Goal: Use online tool/utility: Use online tool/utility

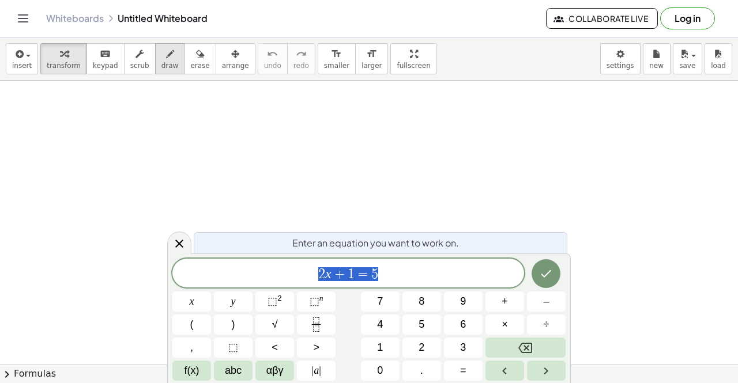
click at [161, 67] on span "draw" at bounding box center [169, 66] width 17 height 8
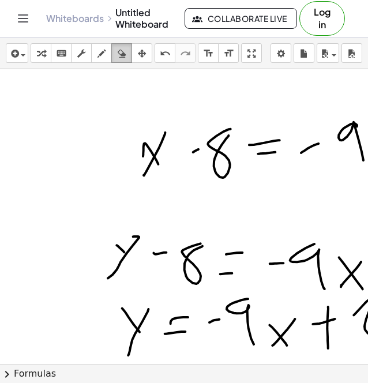
click at [123, 56] on icon "button" at bounding box center [122, 54] width 8 height 14
click at [97, 53] on icon "button" at bounding box center [101, 54] width 8 height 14
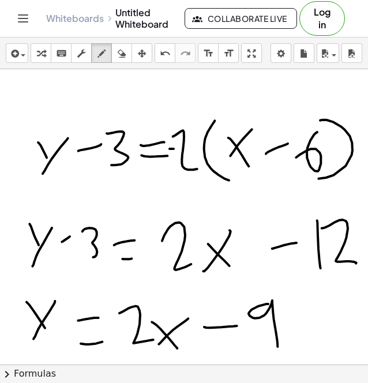
drag, startPoint x: 148, startPoint y: 252, endPoint x: 166, endPoint y: 252, distance: 17.9
drag, startPoint x: 281, startPoint y: 229, endPoint x: 289, endPoint y: 284, distance: 55.4
